Goal: Navigation & Orientation: Find specific page/section

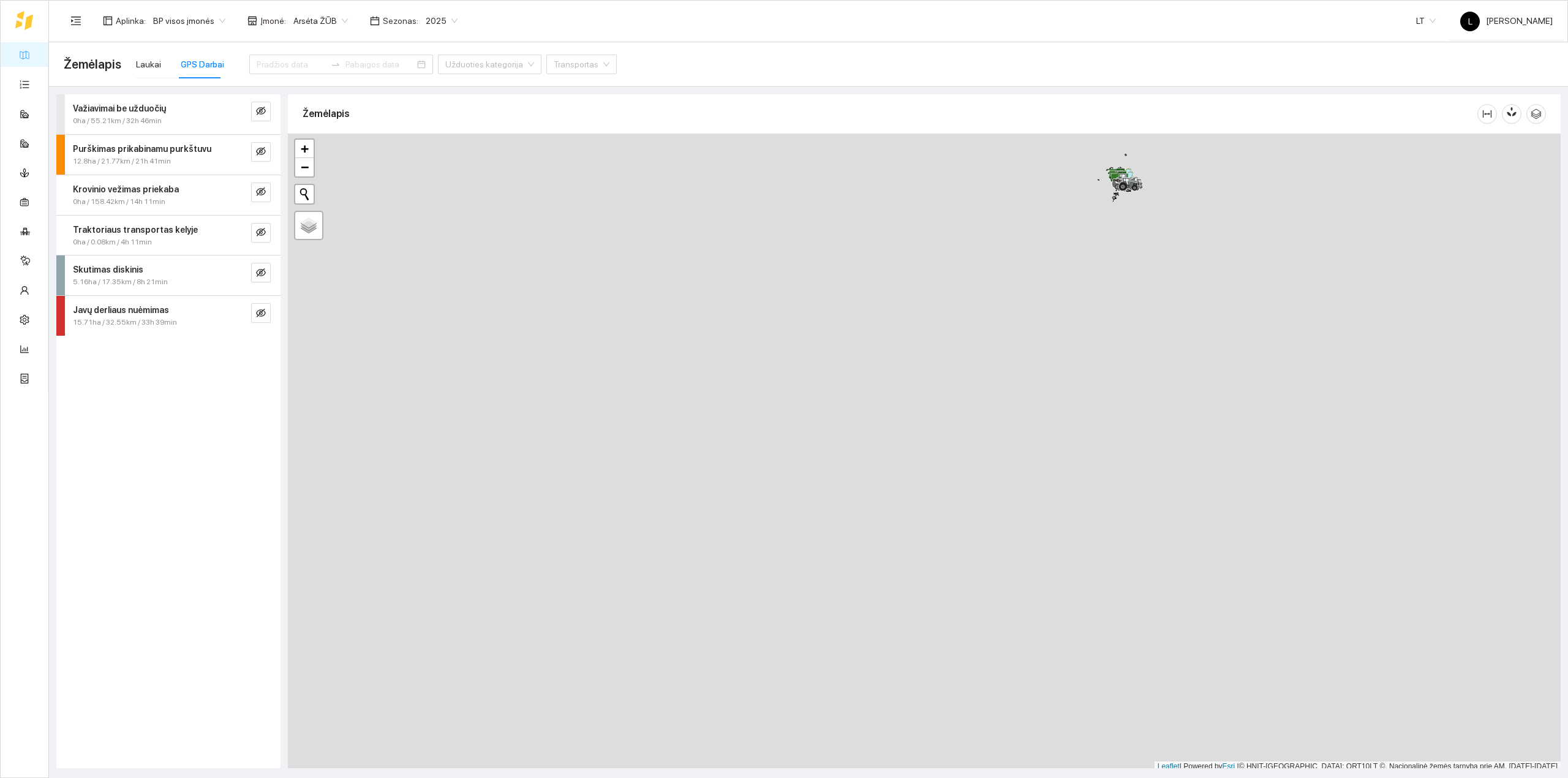
click at [36, 54] on link "Žemėlapis" at bounding box center [55, 54] width 39 height 10
click at [136, 62] on div "Laukai" at bounding box center [148, 64] width 25 height 14
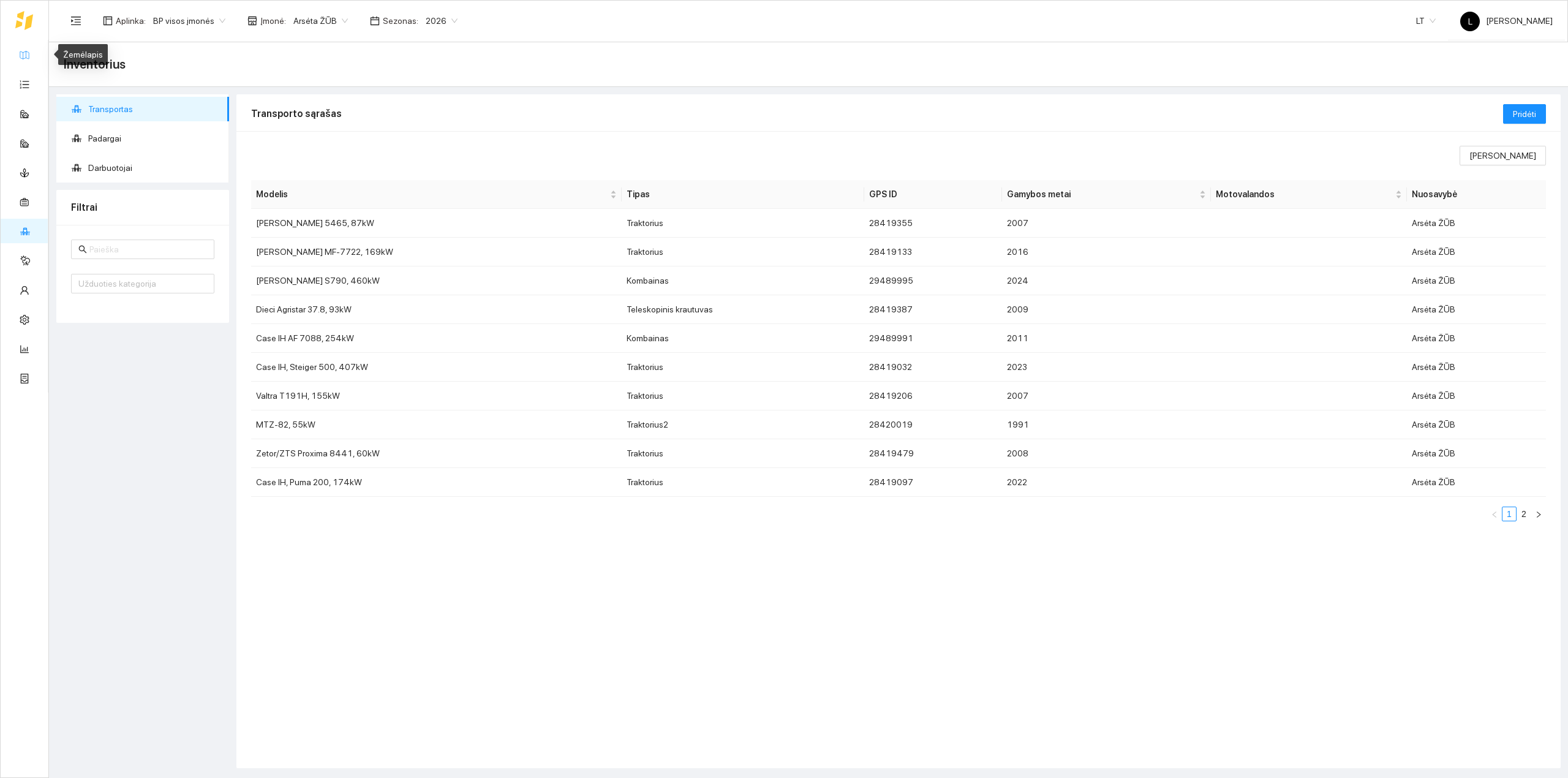
click at [36, 54] on link "Žemėlapis" at bounding box center [55, 54] width 39 height 10
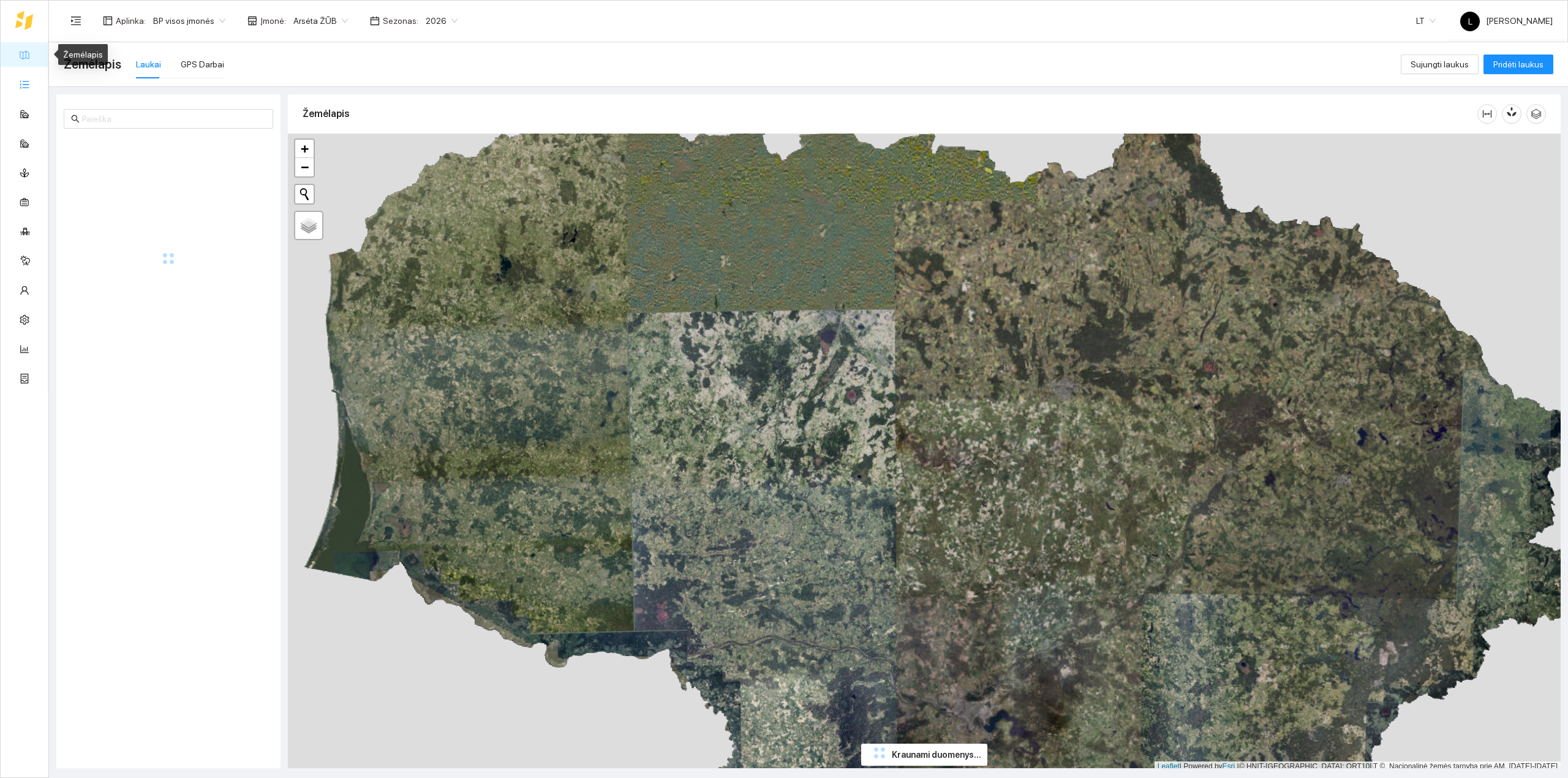
click at [36, 84] on link "Užduotys" at bounding box center [53, 84] width 36 height 10
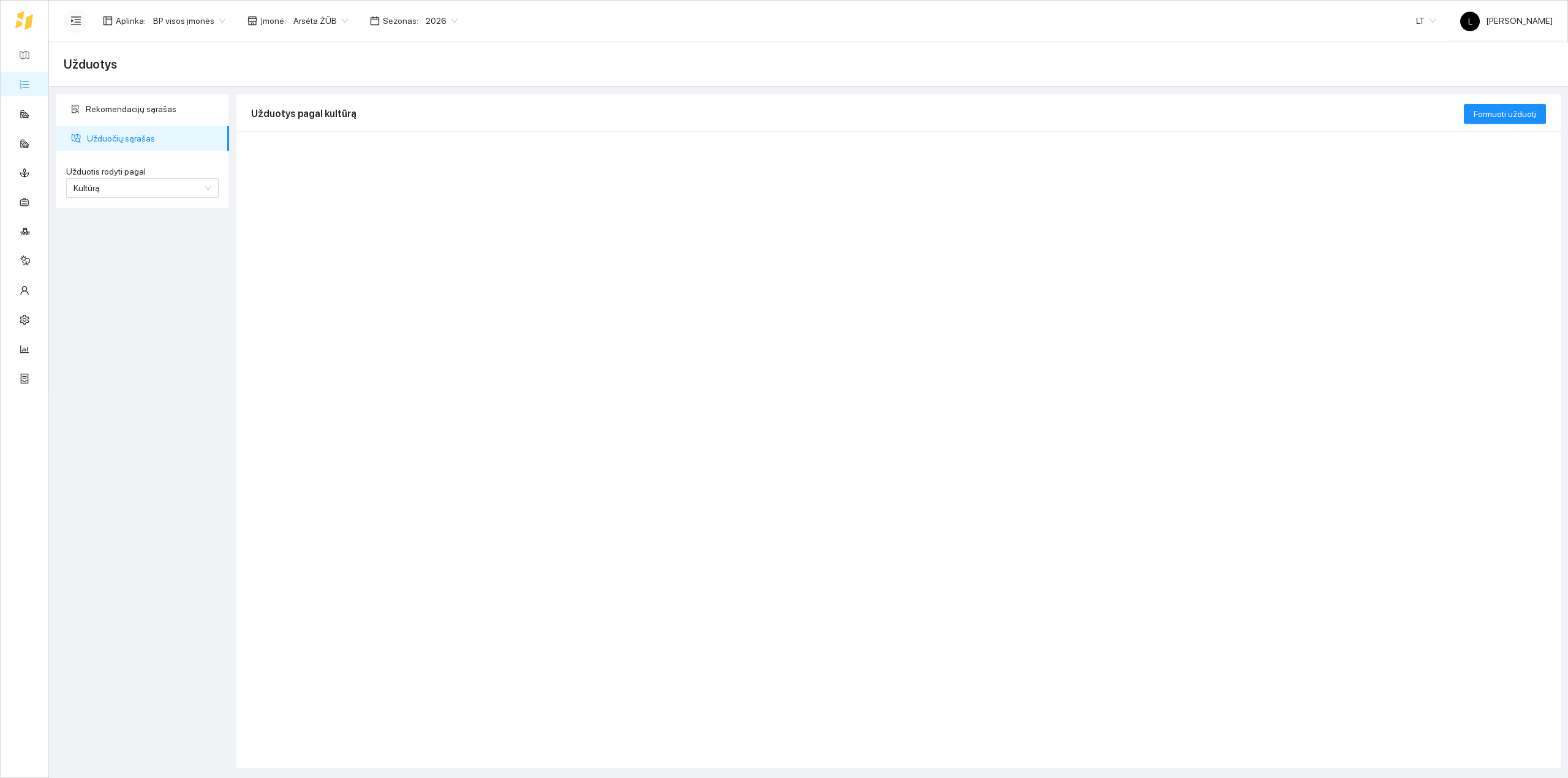
click at [69, 21] on button "button" at bounding box center [75, 20] width 25 height 25
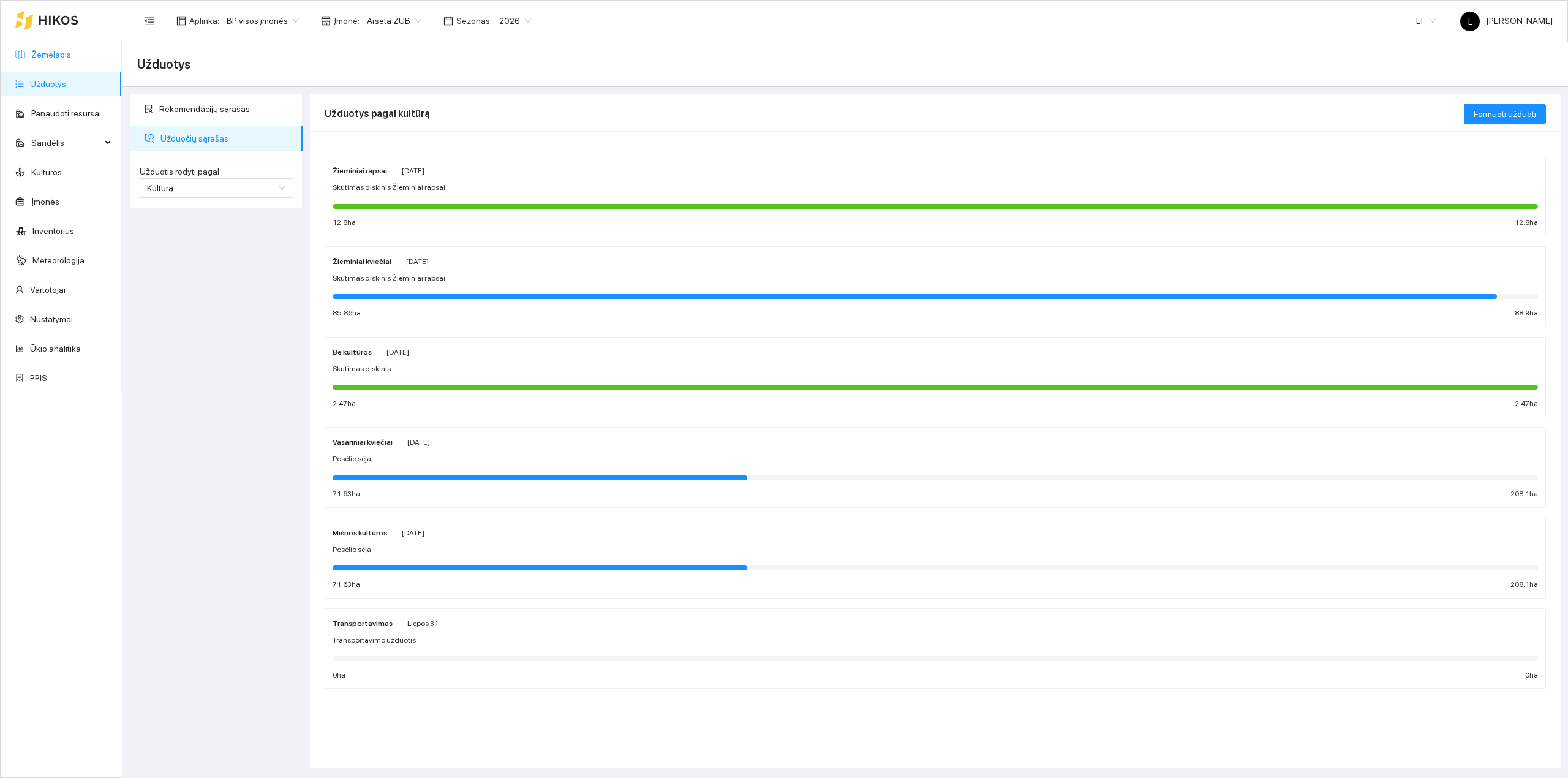
click at [56, 51] on link "Žemėlapis" at bounding box center [51, 54] width 39 height 10
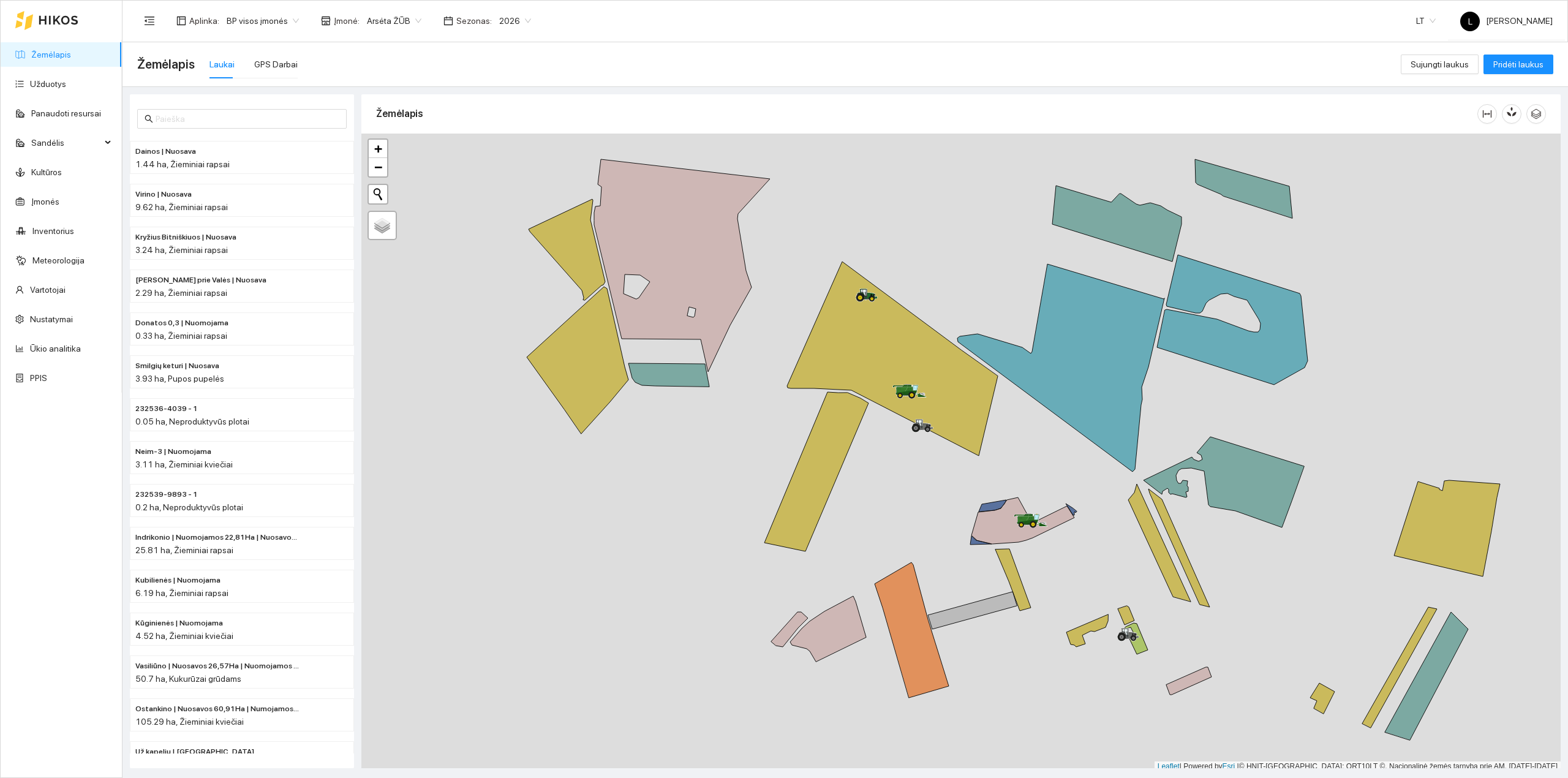
scroll to position [3, 0]
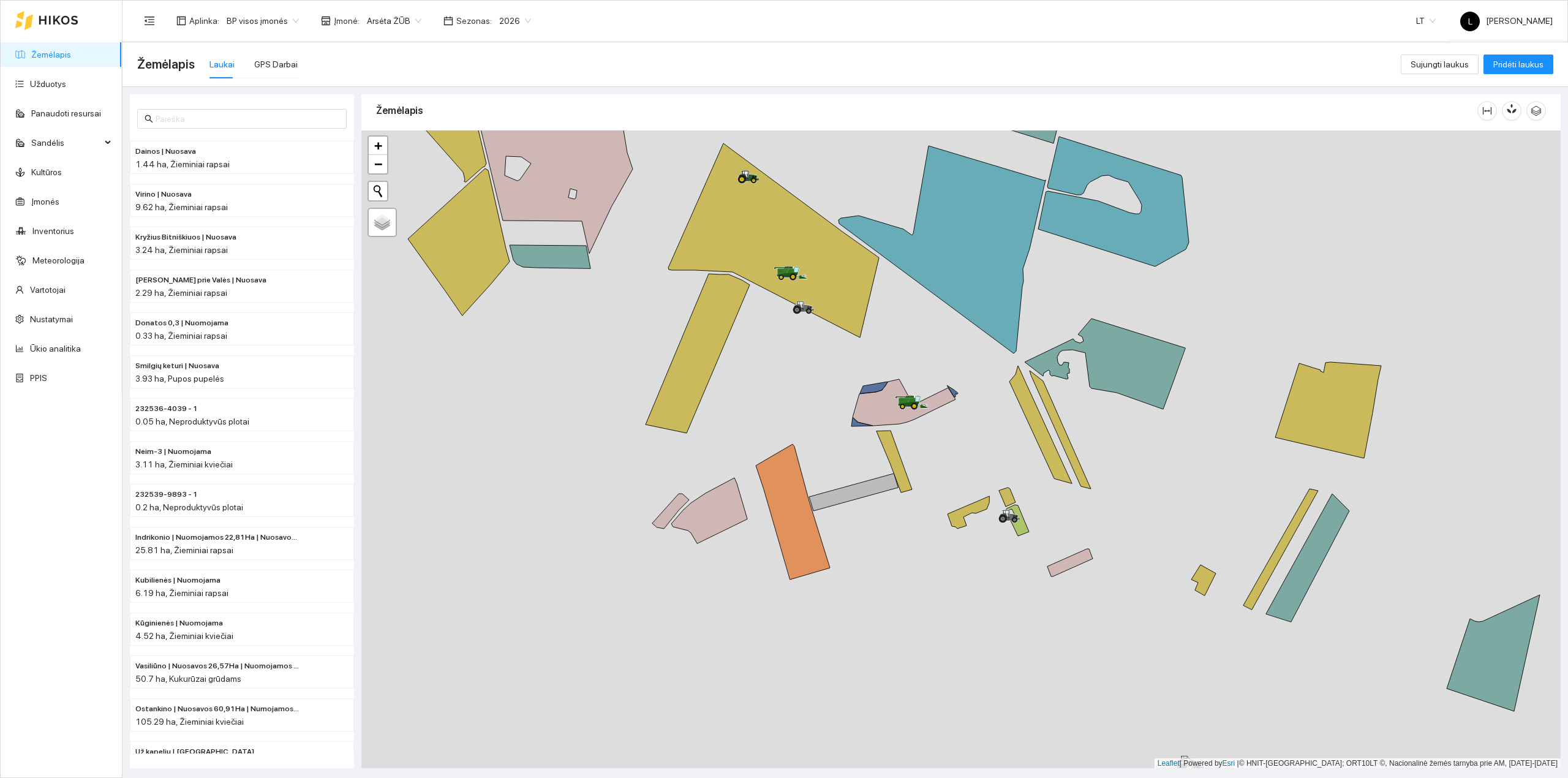
drag, startPoint x: 981, startPoint y: 474, endPoint x: 929, endPoint y: 407, distance: 84.8
click at [427, 86] on div at bounding box center [961, 449] width 1200 height 638
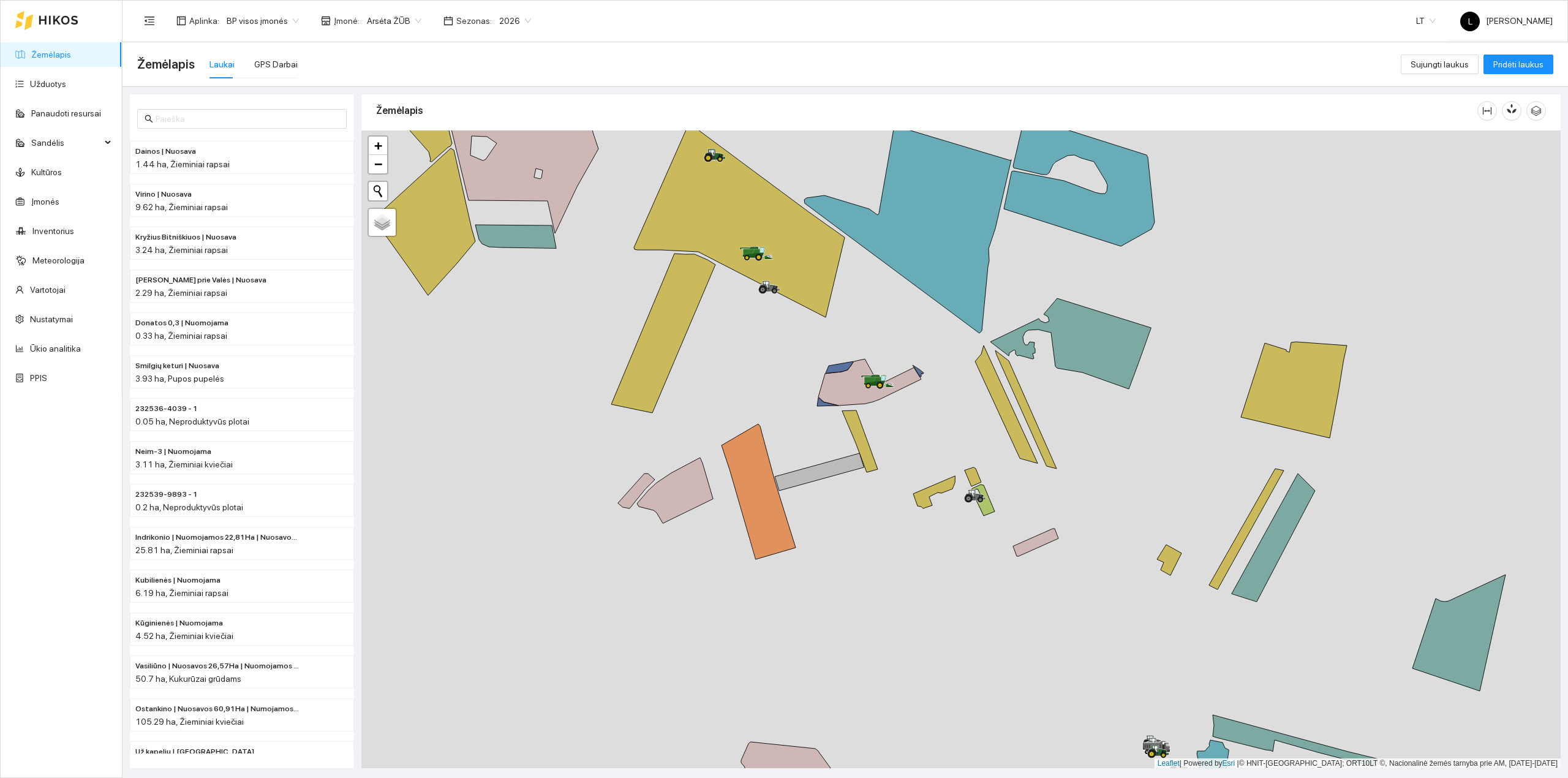
click at [427, 16] on span "2026" at bounding box center [515, 21] width 32 height 18
click at [427, 86] on div "2025" at bounding box center [505, 143] width 32 height 14
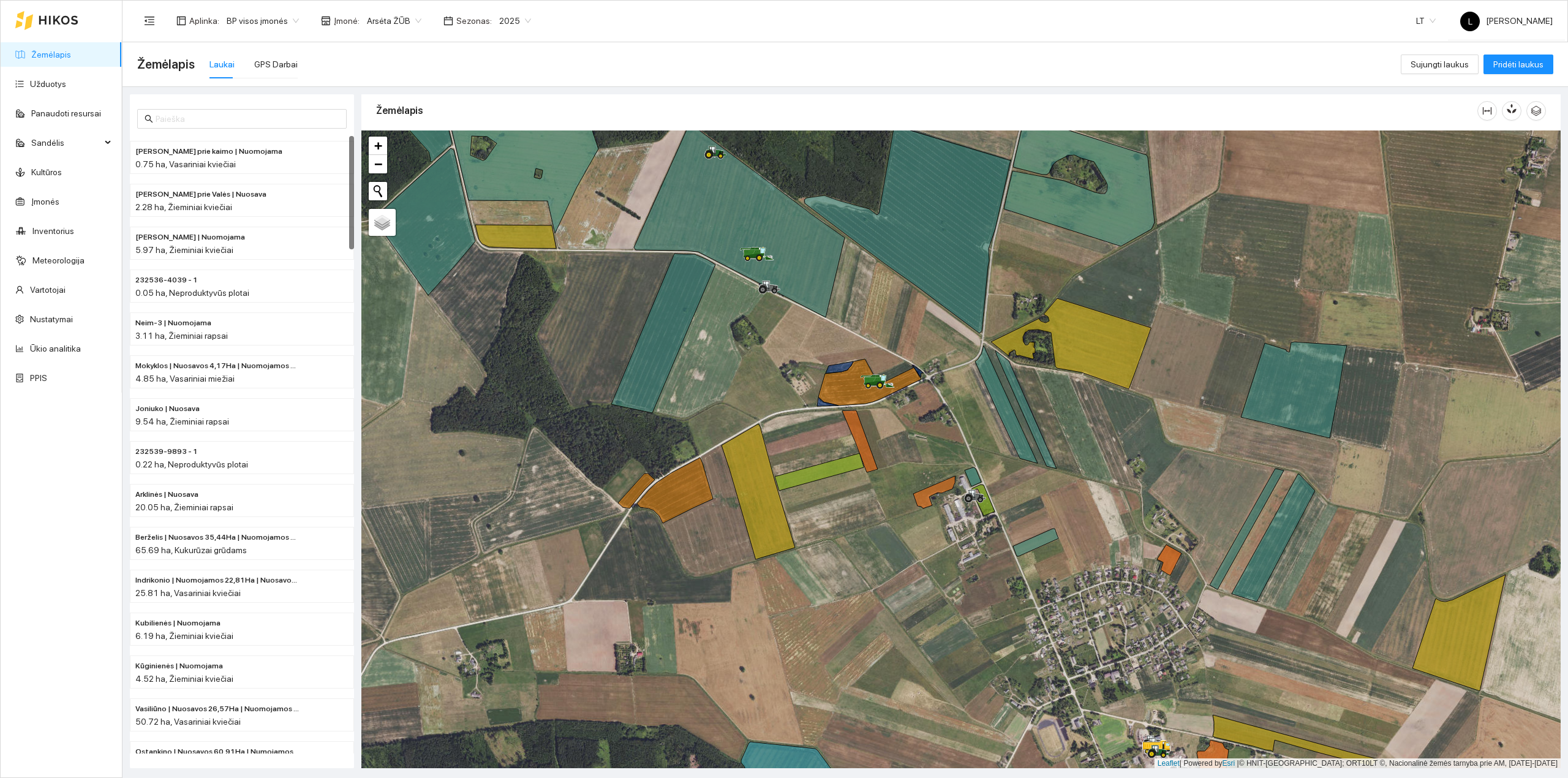
drag, startPoint x: 899, startPoint y: 312, endPoint x: 802, endPoint y: 293, distance: 98.8
click at [427, 86] on div at bounding box center [961, 449] width 1200 height 638
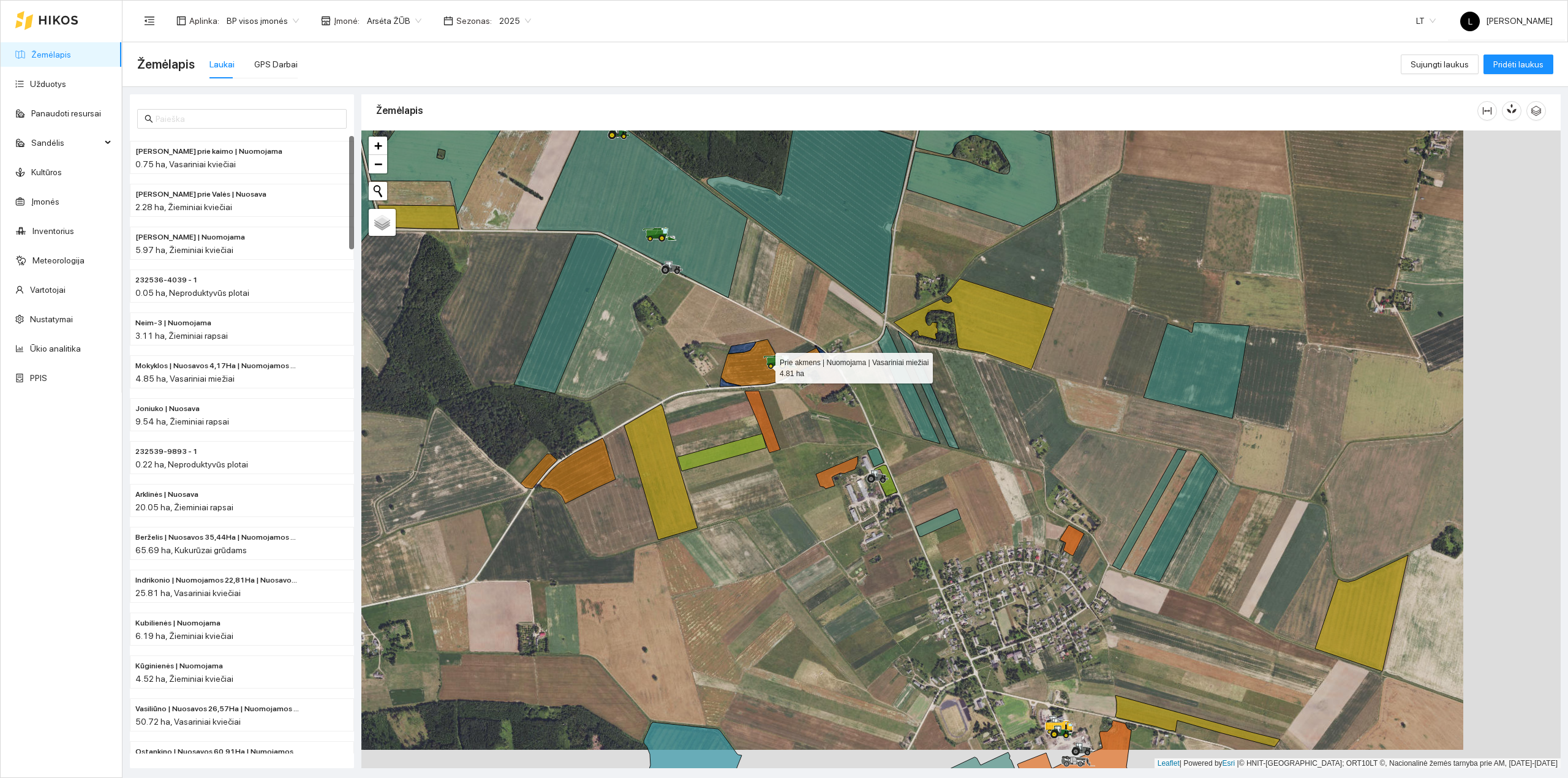
click at [427, 86] on icon at bounding box center [773, 362] width 103 height 47
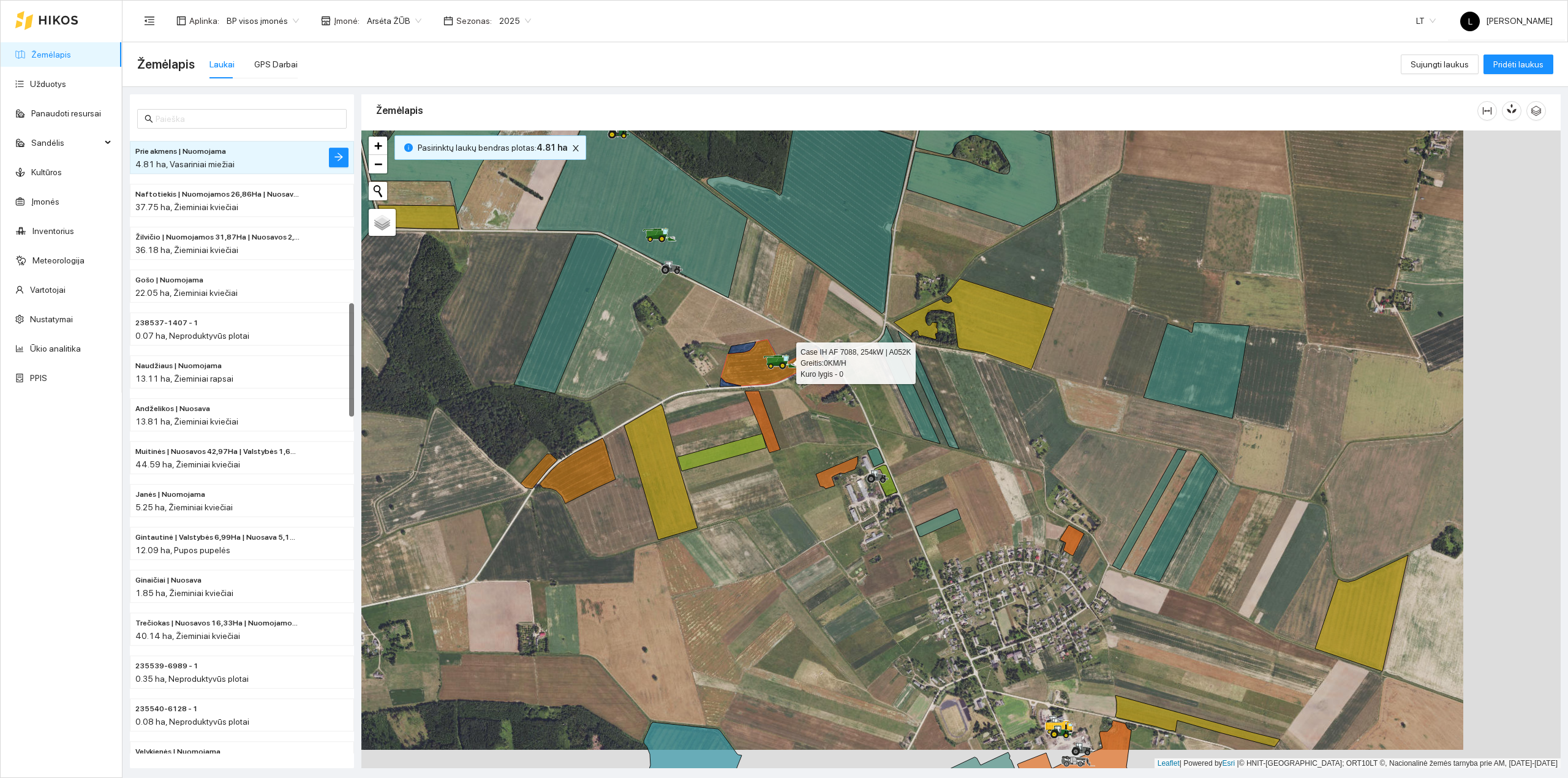
click at [427, 86] on icon at bounding box center [773, 362] width 103 height 47
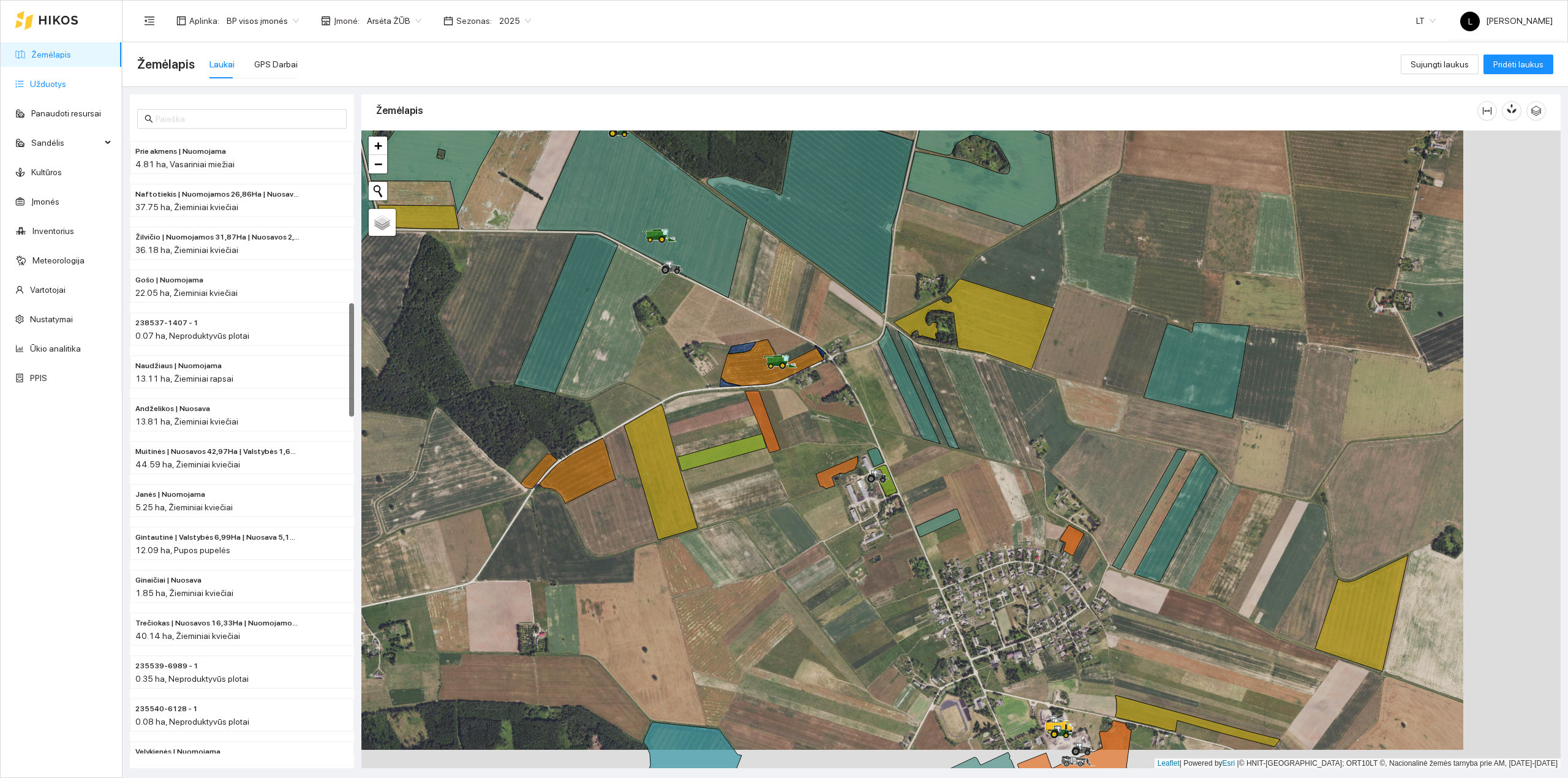
click at [41, 84] on link "Užduotys" at bounding box center [48, 84] width 36 height 10
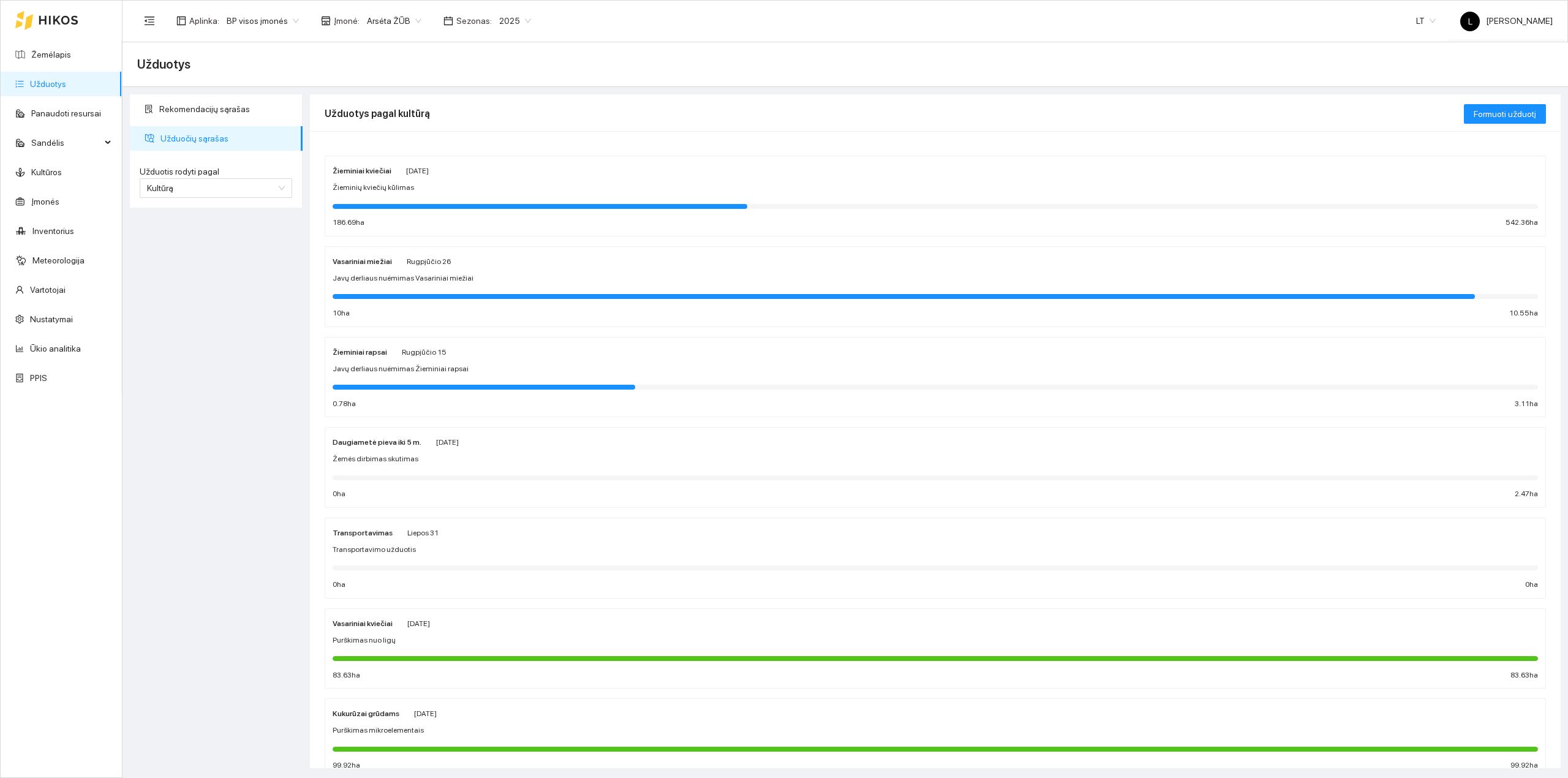
click at [412, 86] on div "Žieminių kviečių kūlimas" at bounding box center [935, 187] width 1206 height 12
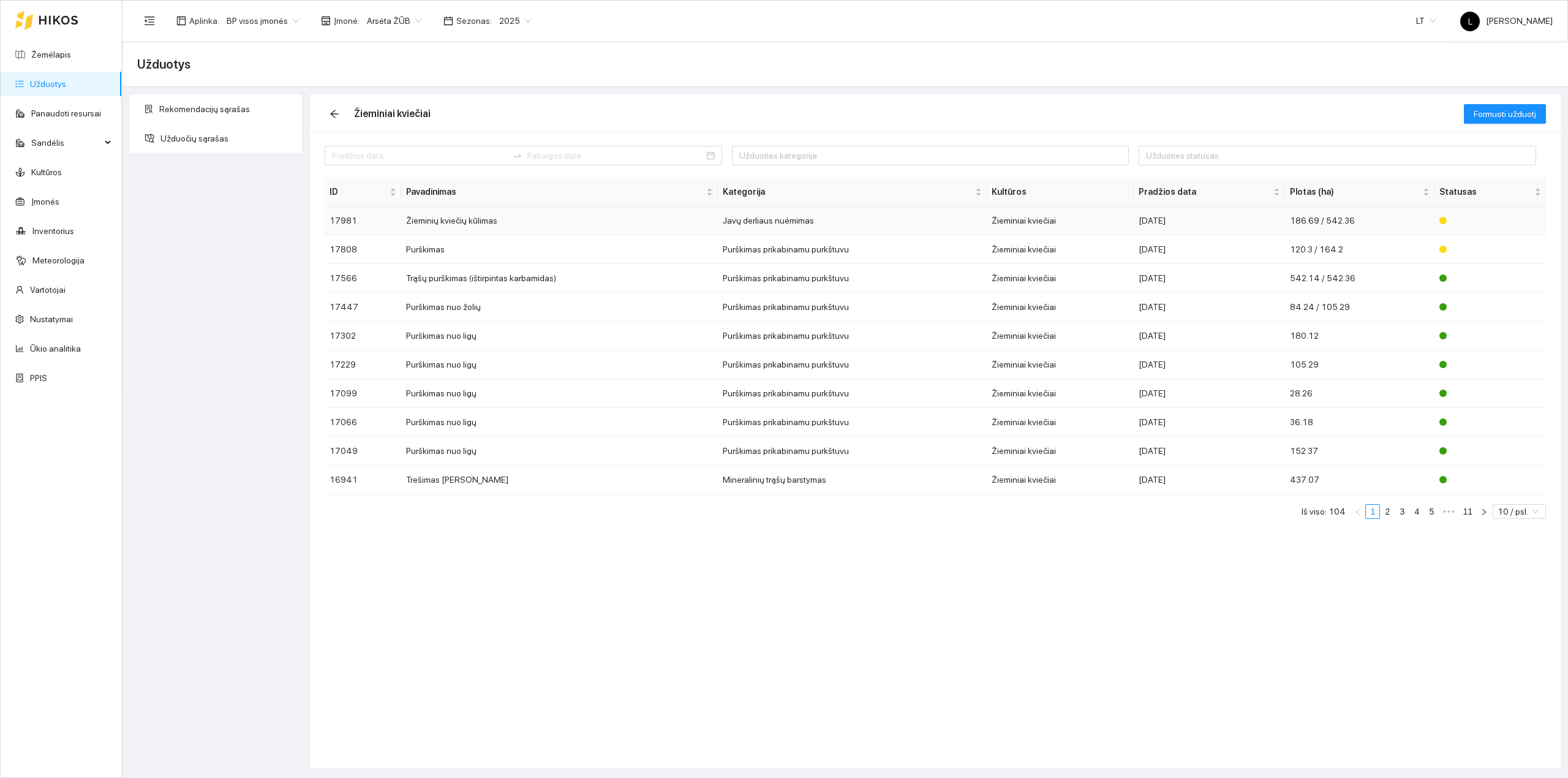
click at [427, 86] on td "Žieminiai kviečiai" at bounding box center [1060, 220] width 147 height 28
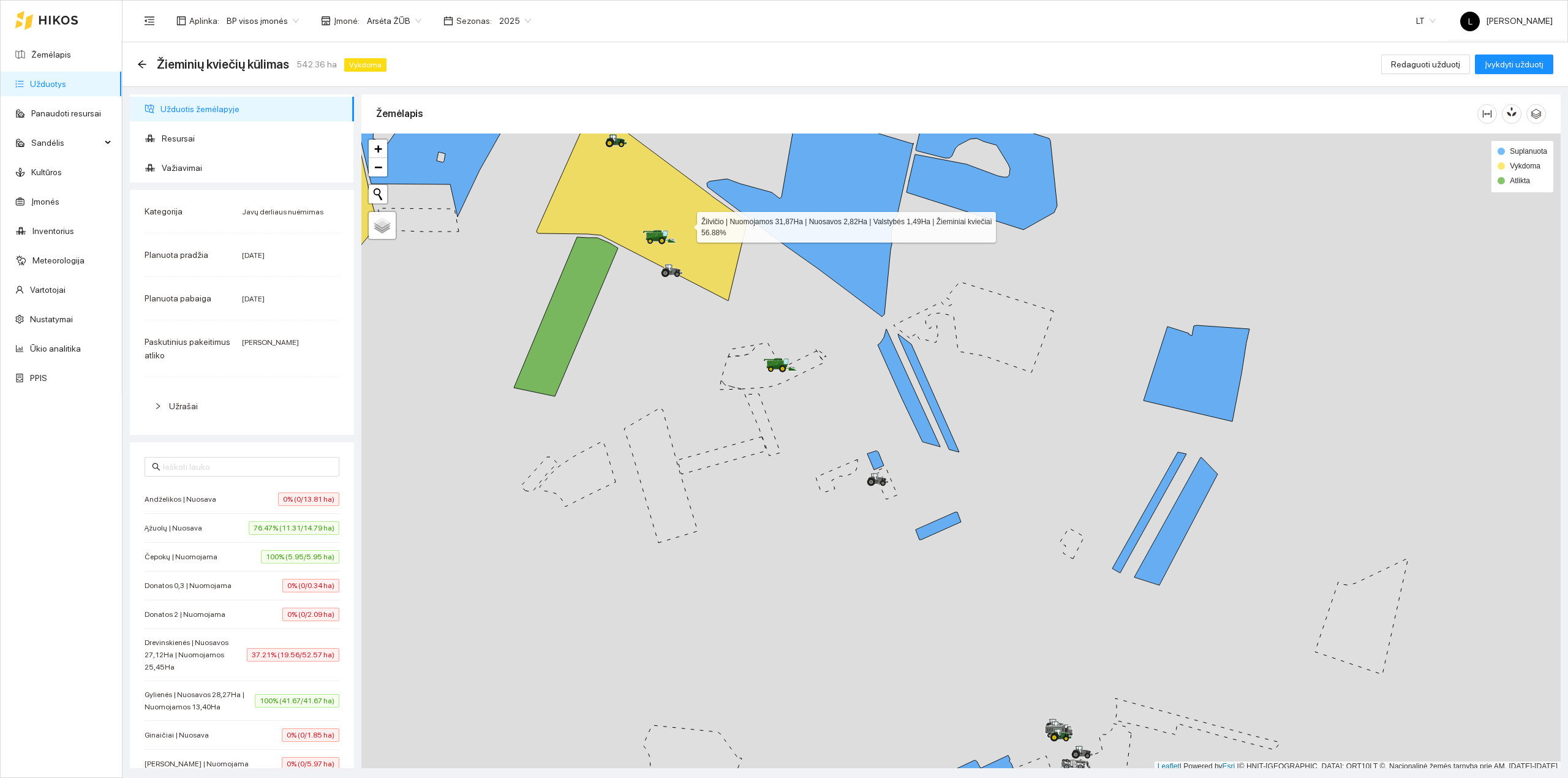
click at [427, 86] on icon at bounding box center [641, 203] width 210 height 194
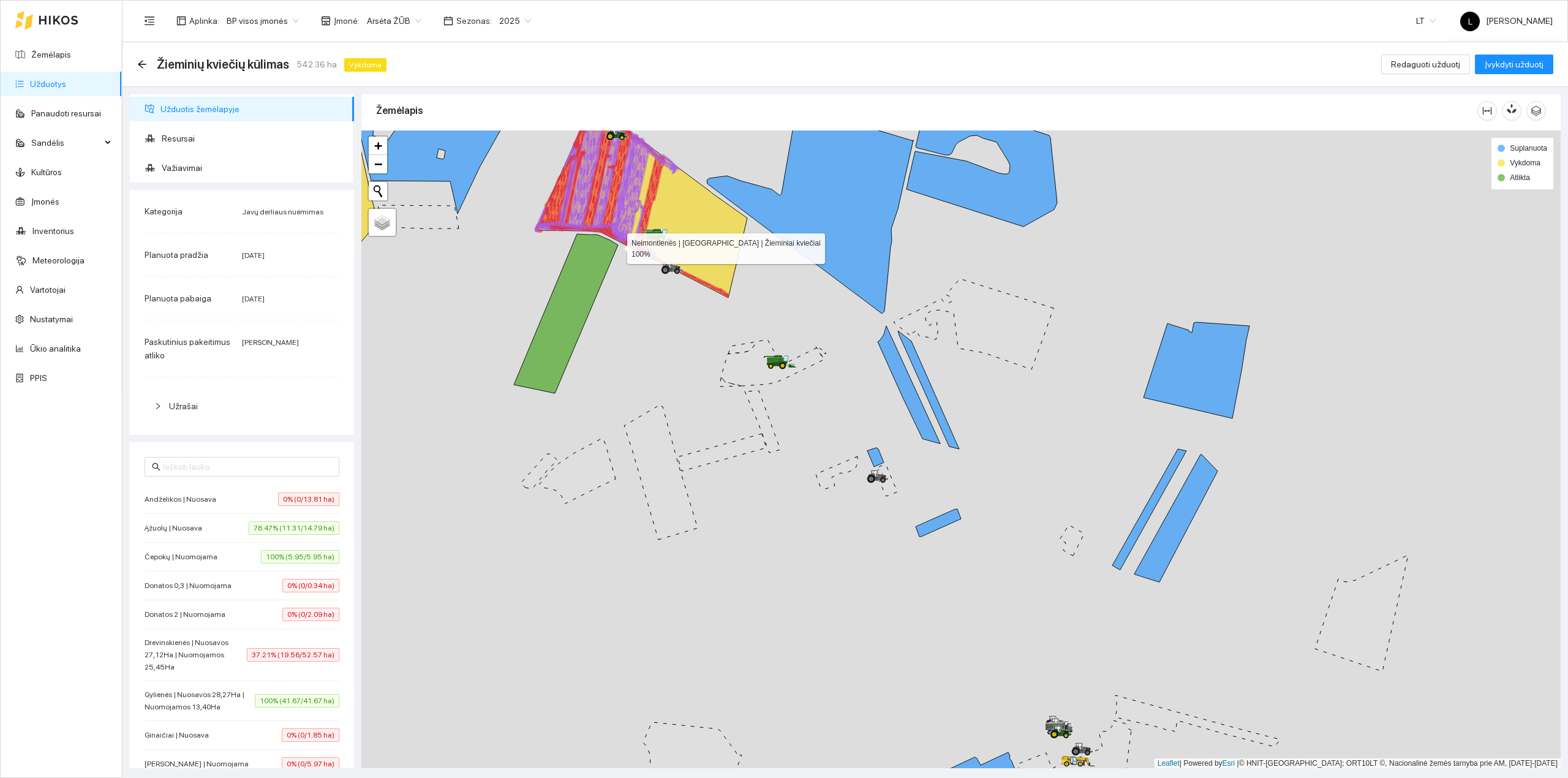
drag, startPoint x: 628, startPoint y: 344, endPoint x: 631, endPoint y: 371, distance: 27.2
click at [427, 86] on div at bounding box center [961, 449] width 1200 height 638
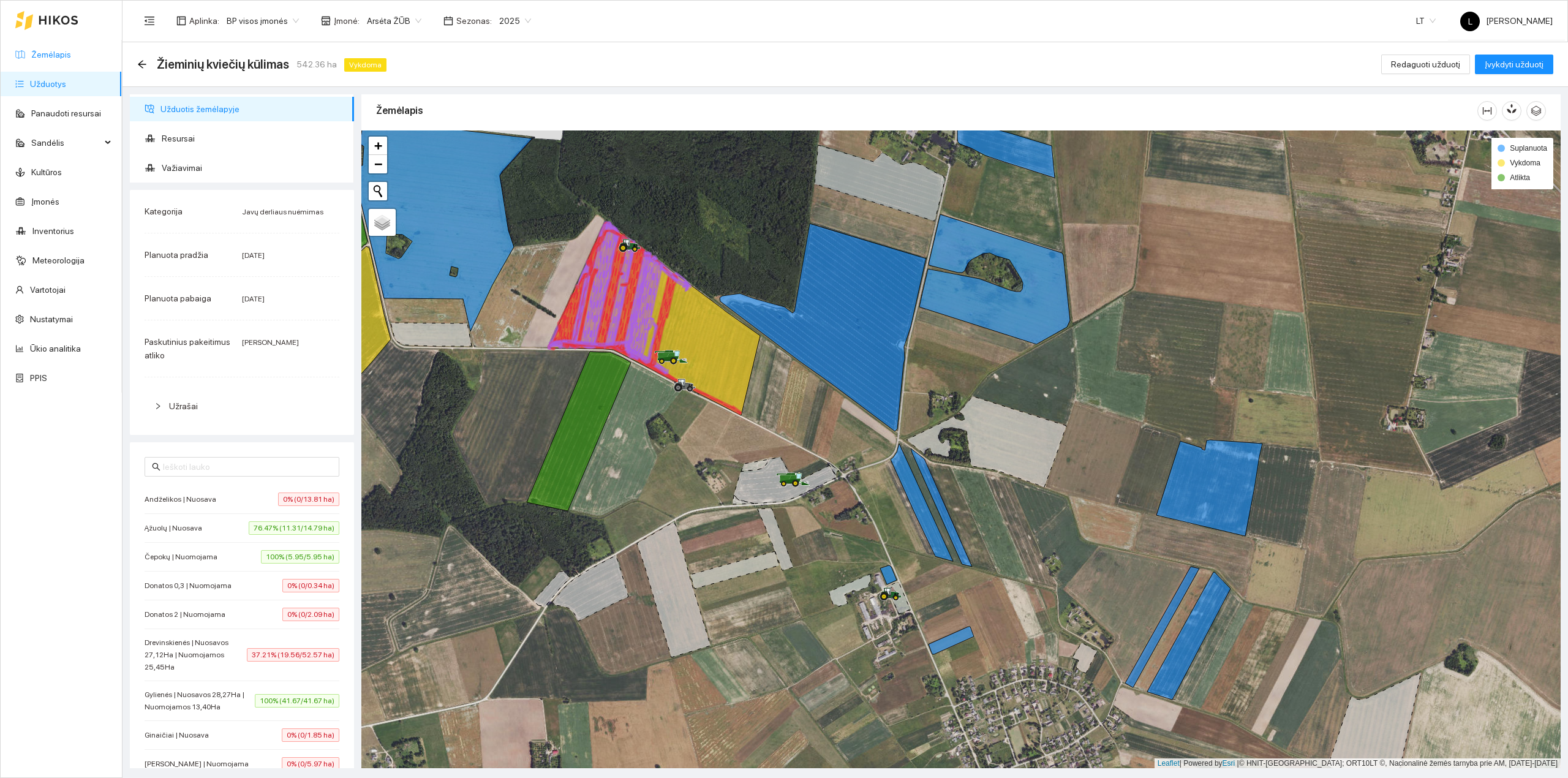
click at [56, 54] on link "Žemėlapis" at bounding box center [51, 54] width 39 height 10
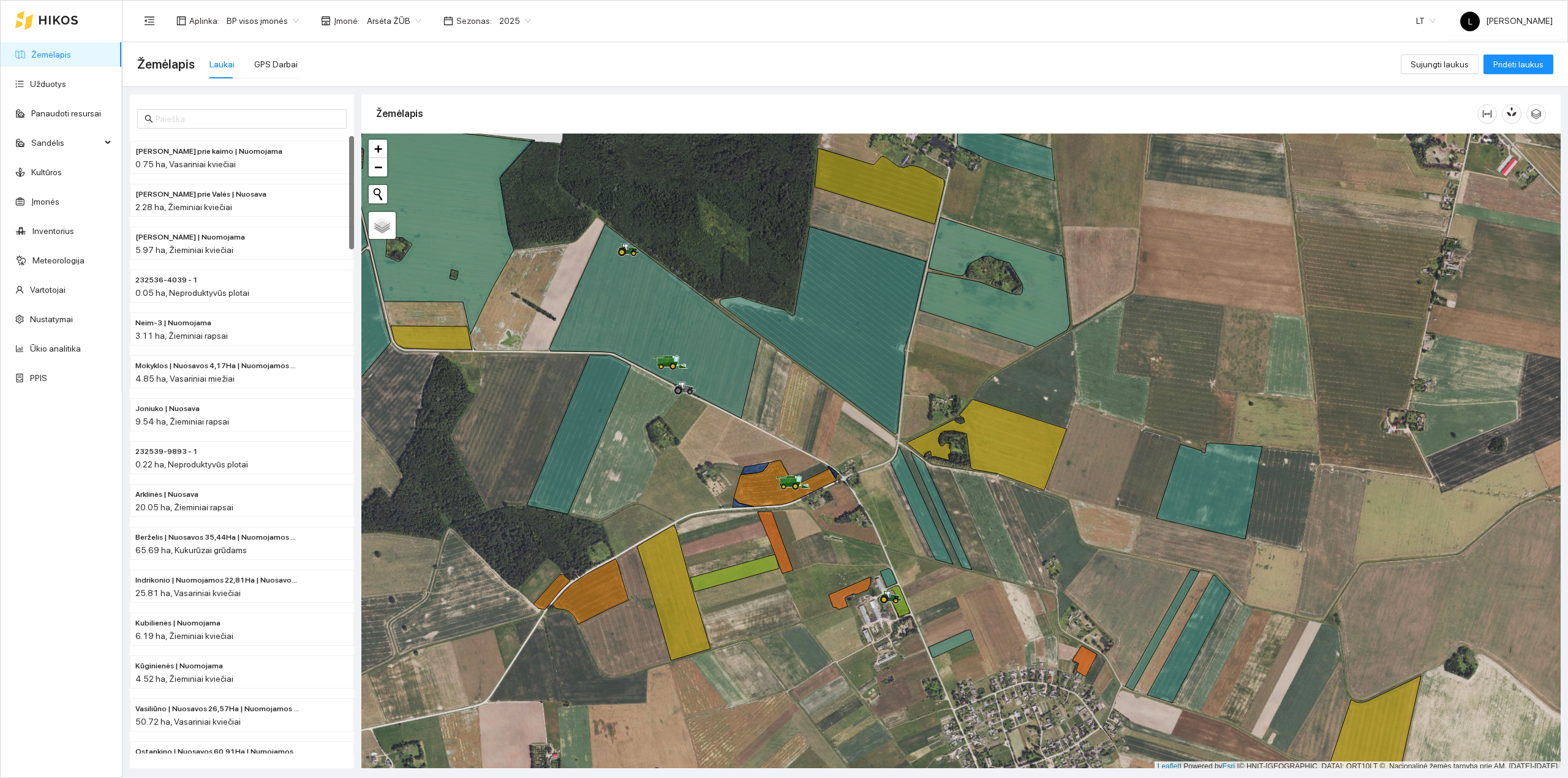
scroll to position [3, 0]
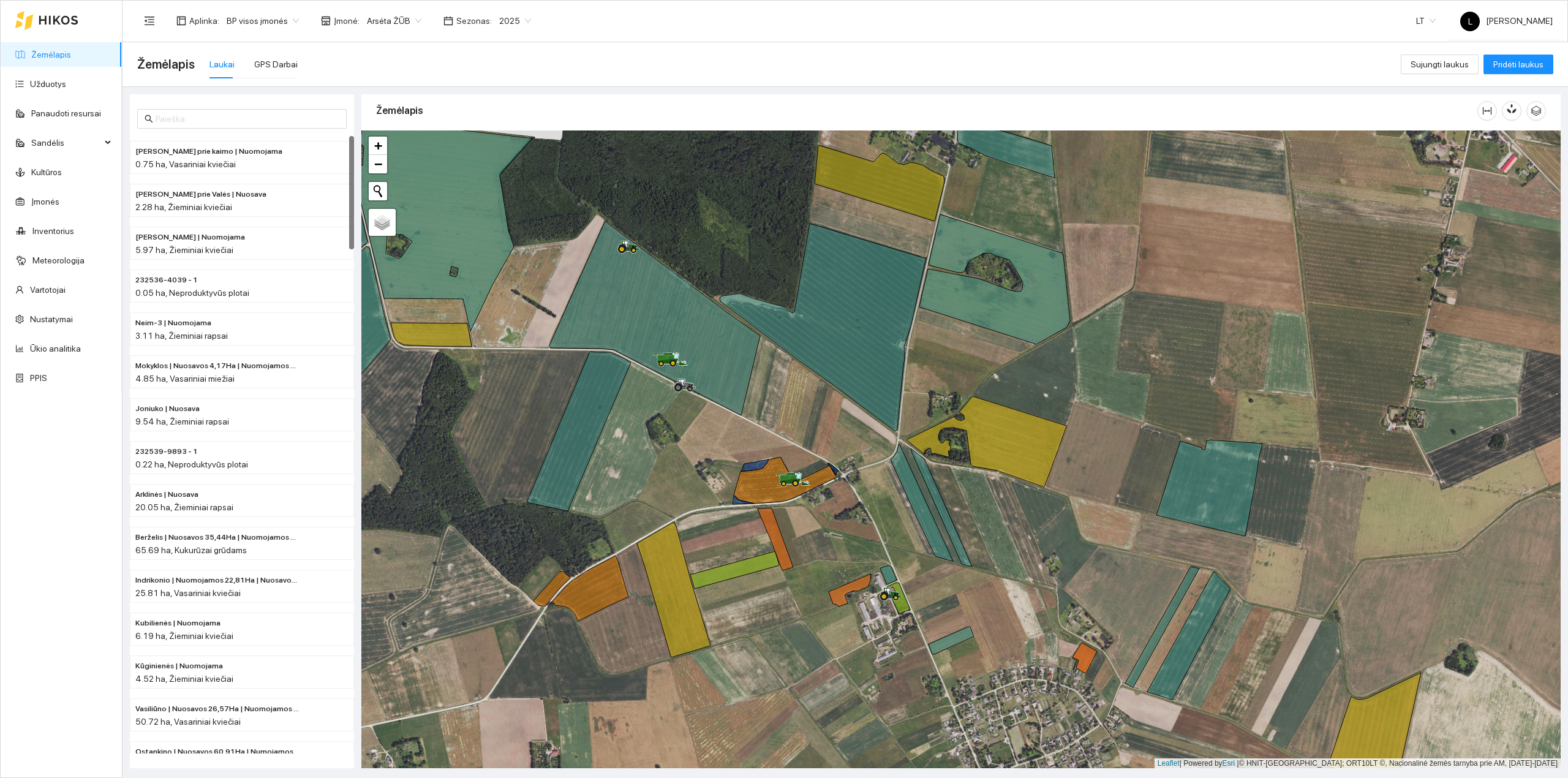
drag, startPoint x: 892, startPoint y: 635, endPoint x: 827, endPoint y: 584, distance: 82.6
click at [427, 86] on div at bounding box center [961, 449] width 1200 height 638
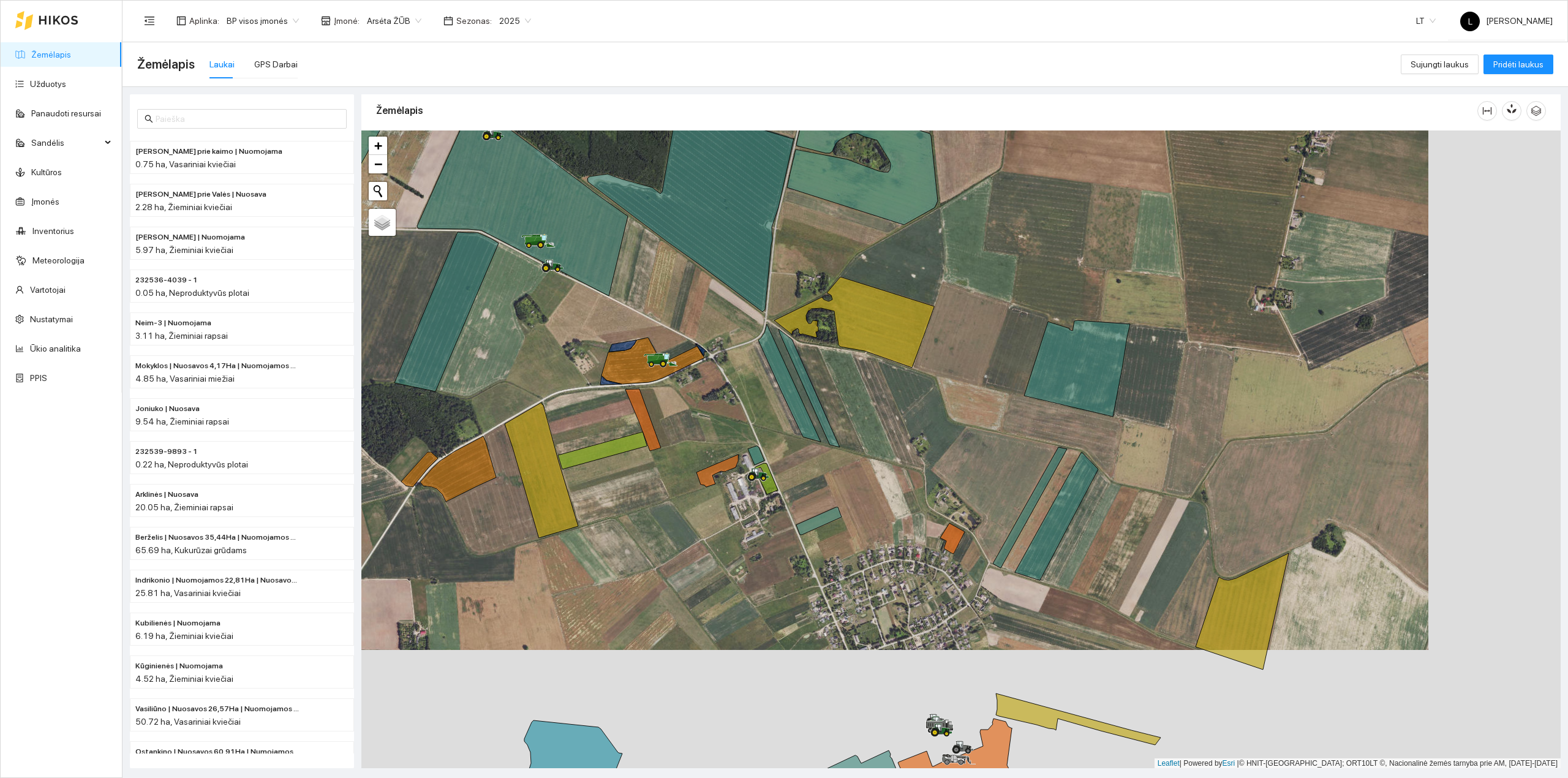
drag, startPoint x: 748, startPoint y: 509, endPoint x: 663, endPoint y: 380, distance: 154.5
click at [427, 86] on div at bounding box center [961, 449] width 1200 height 638
